Goal: Find specific page/section: Find specific page/section

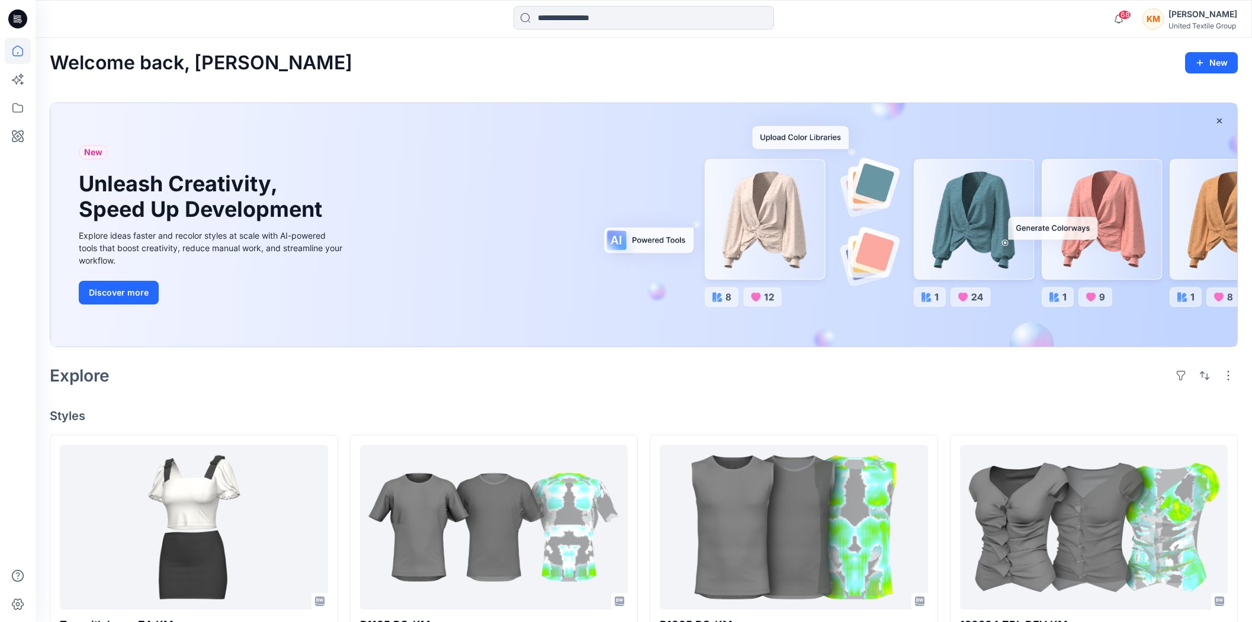
scroll to position [197, 0]
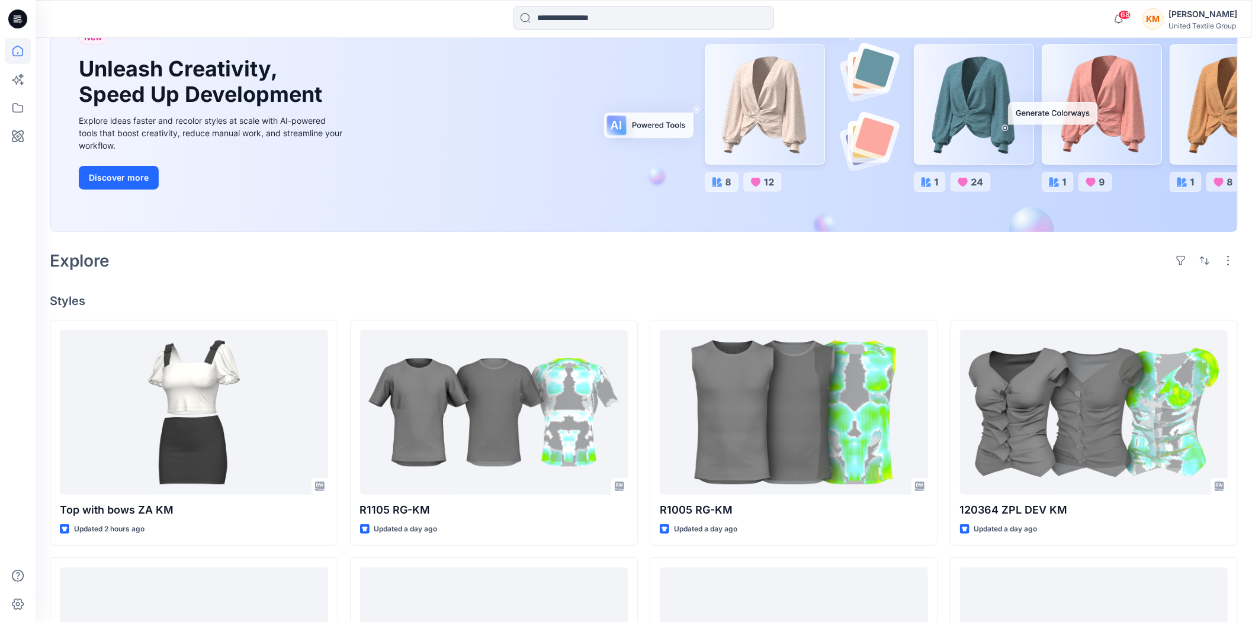
scroll to position [132, 0]
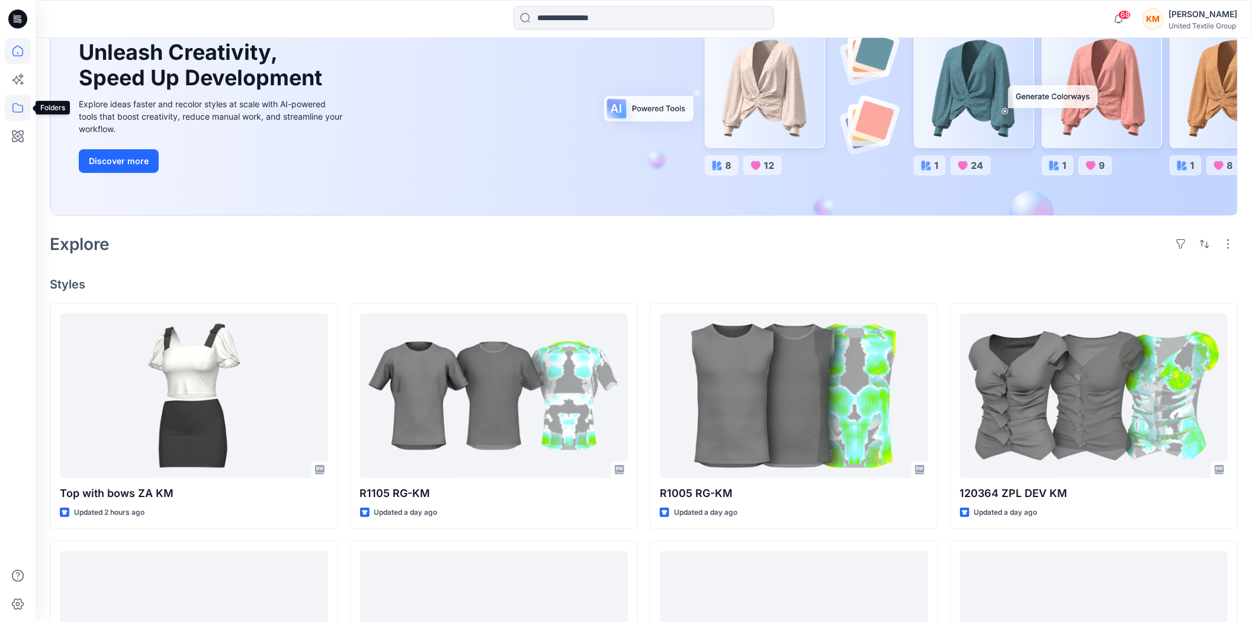
click at [12, 107] on icon at bounding box center [17, 107] width 11 height 9
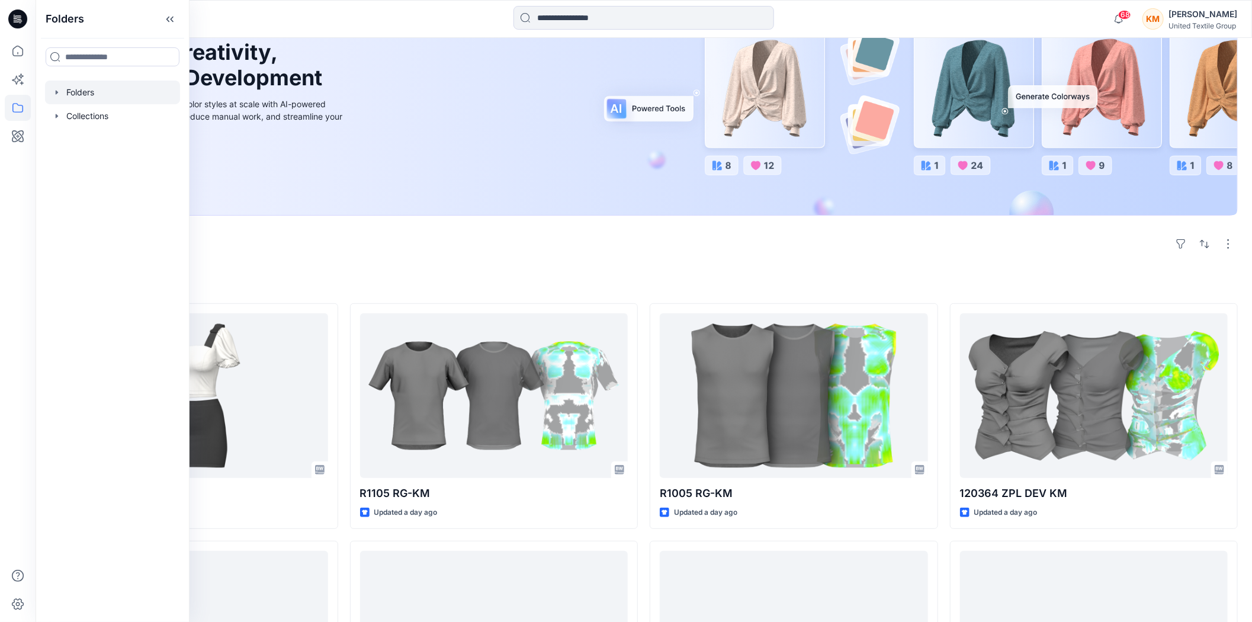
click at [110, 92] on div at bounding box center [112, 93] width 135 height 24
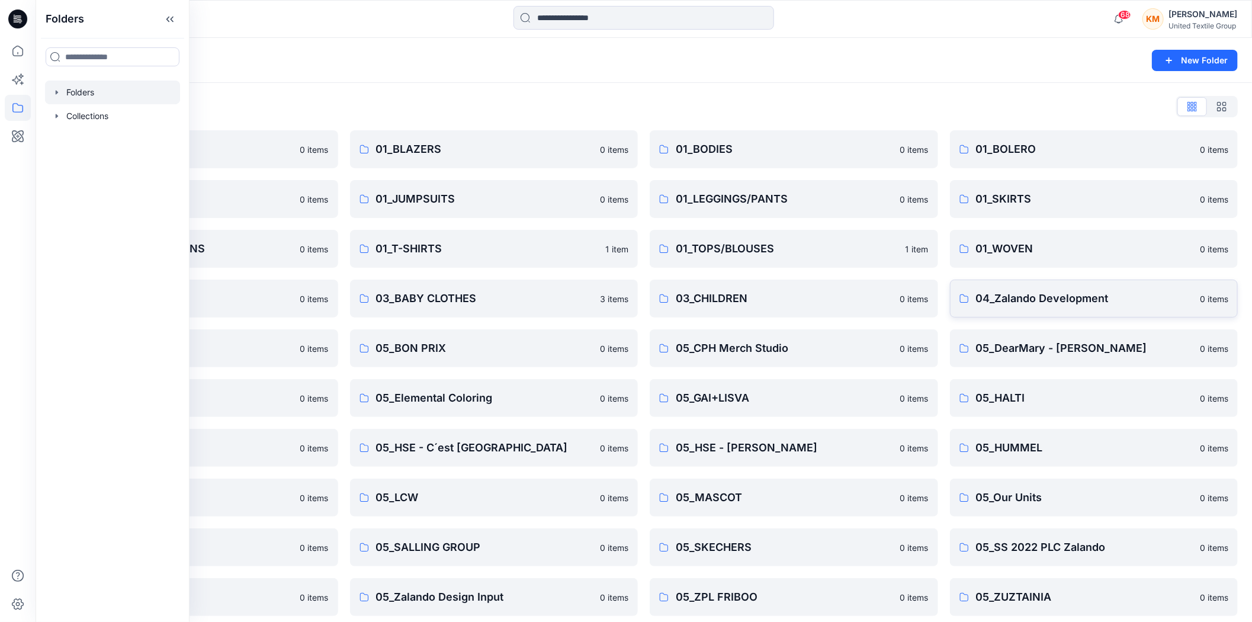
click at [1051, 300] on p "04_Zalando Development" at bounding box center [1084, 298] width 217 height 17
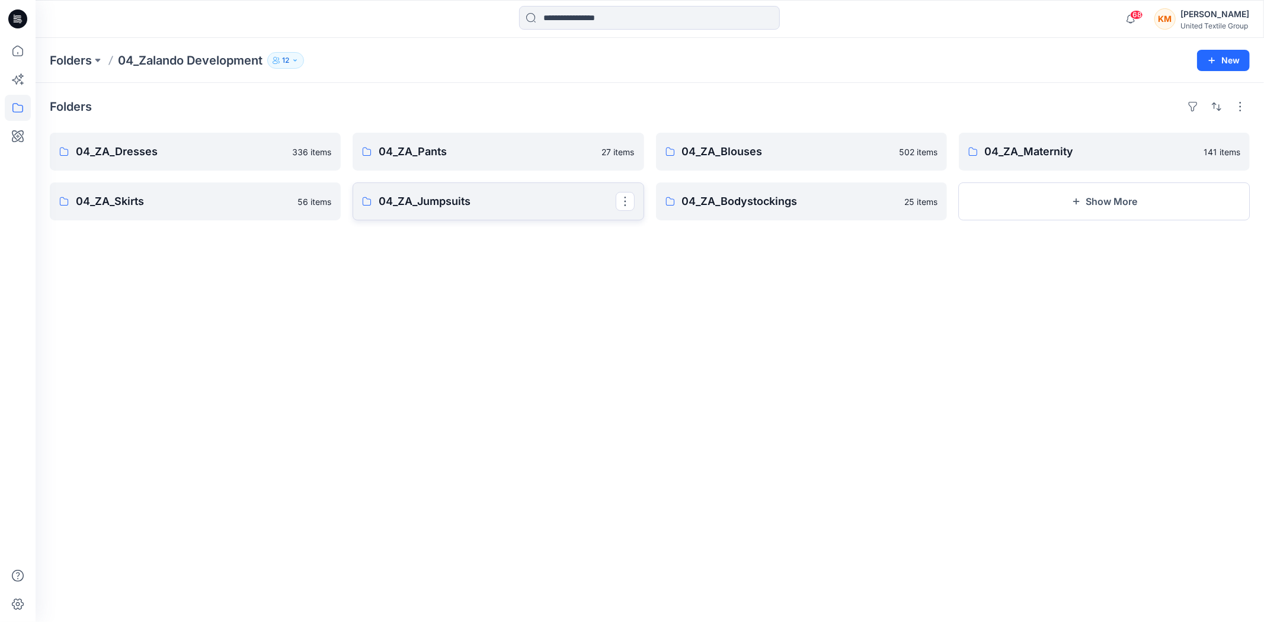
click at [413, 192] on link "04_ZA_Jumpsuits" at bounding box center [497, 201] width 291 height 38
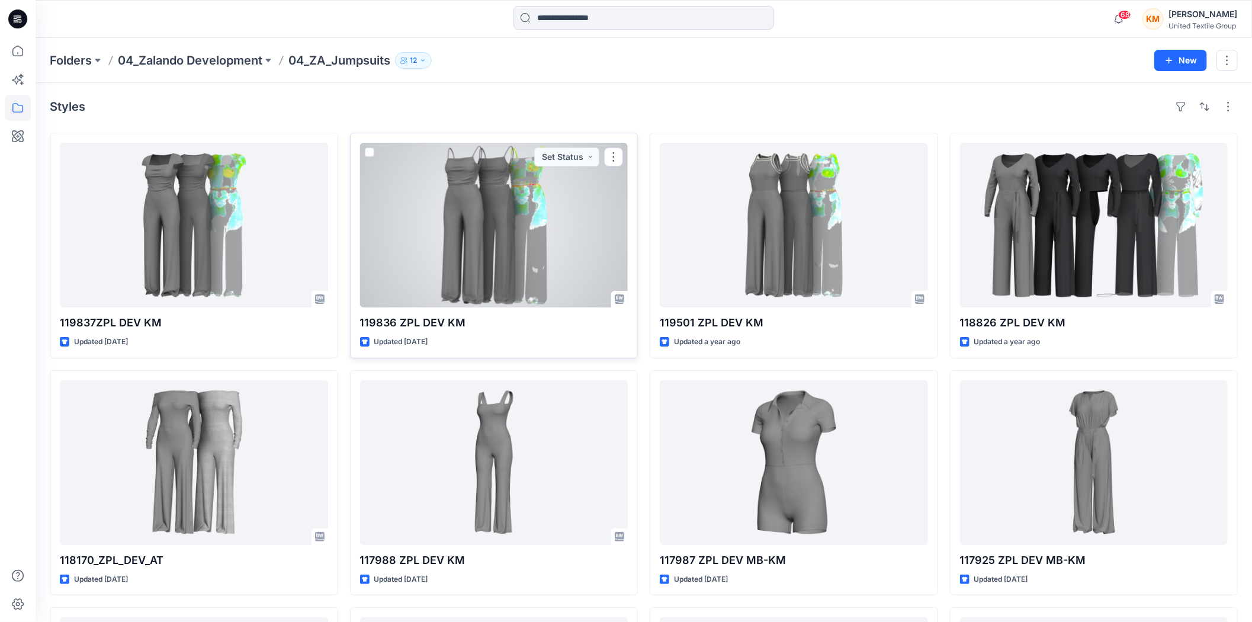
scroll to position [66, 0]
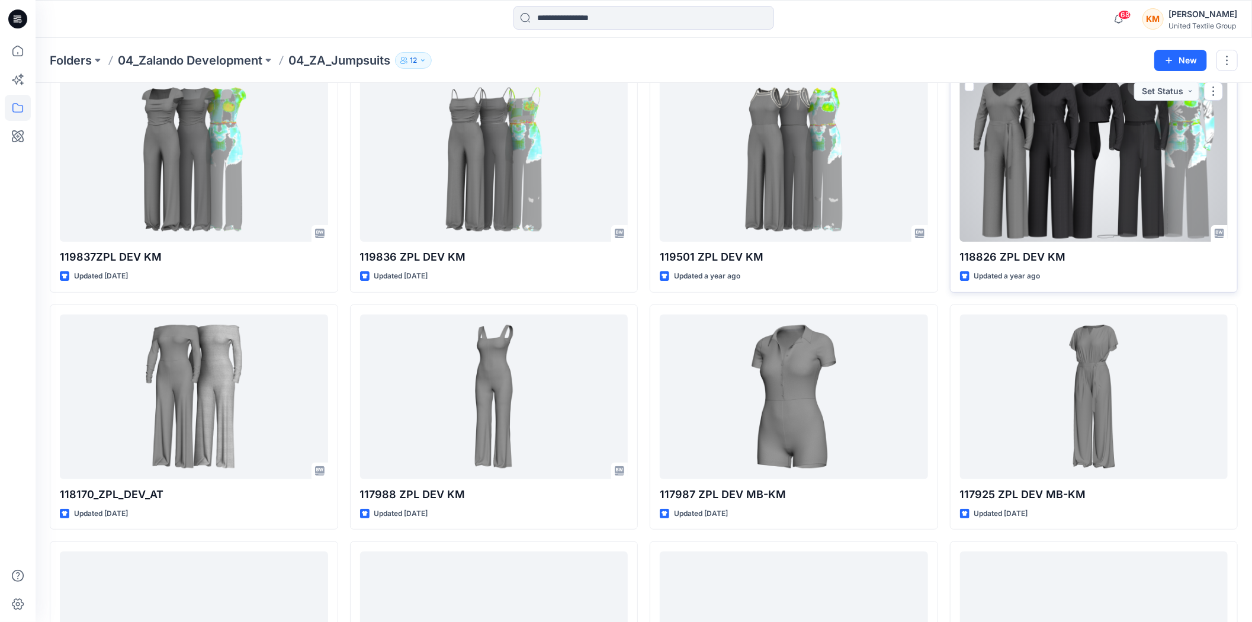
click at [1013, 210] on div at bounding box center [1094, 159] width 268 height 165
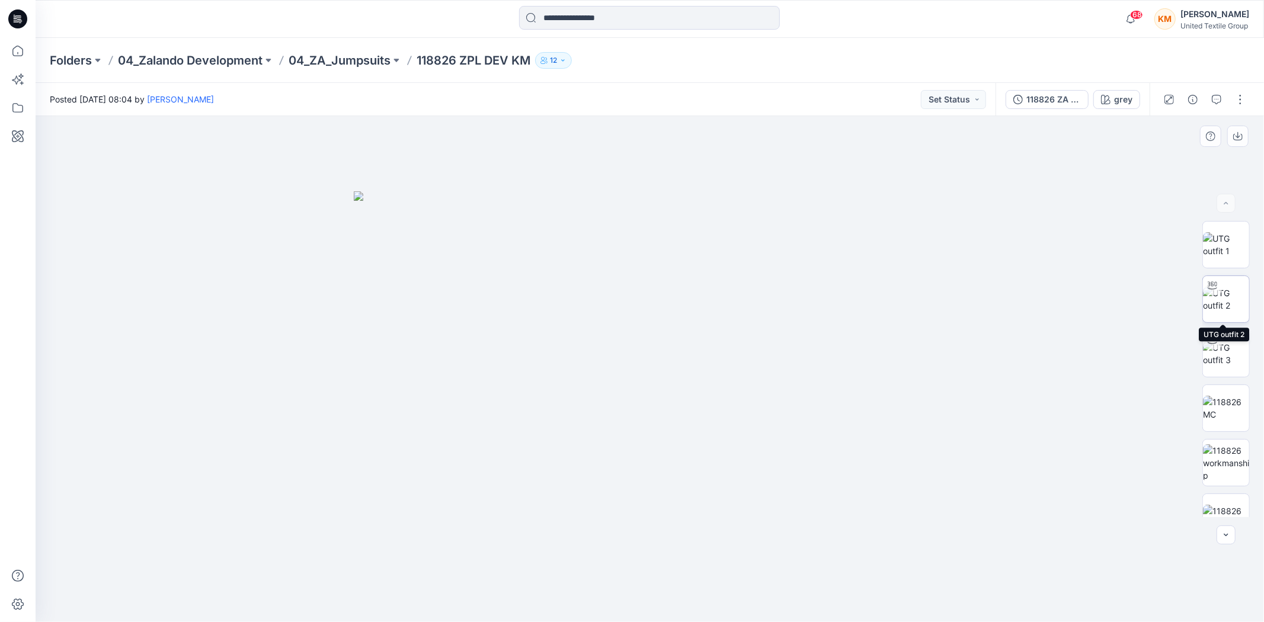
click at [1213, 304] on img at bounding box center [1226, 299] width 46 height 25
